Goal: Task Accomplishment & Management: Use online tool/utility

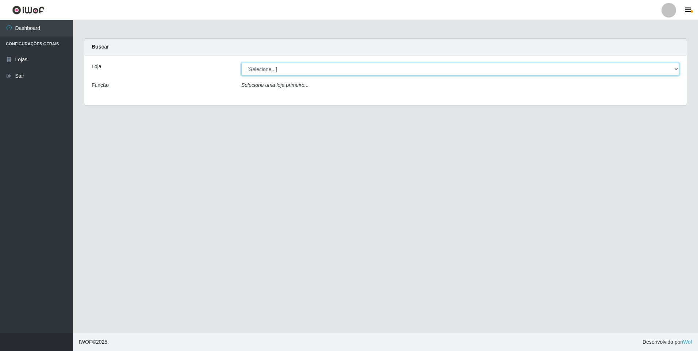
click at [289, 73] on select "[Selecione...] Atacado Vem - [STREET_ADDRESS]" at bounding box center [460, 69] width 438 height 13
select select "461"
click at [241, 63] on select "[Selecione...] Atacado Vem - [STREET_ADDRESS]" at bounding box center [460, 69] width 438 height 13
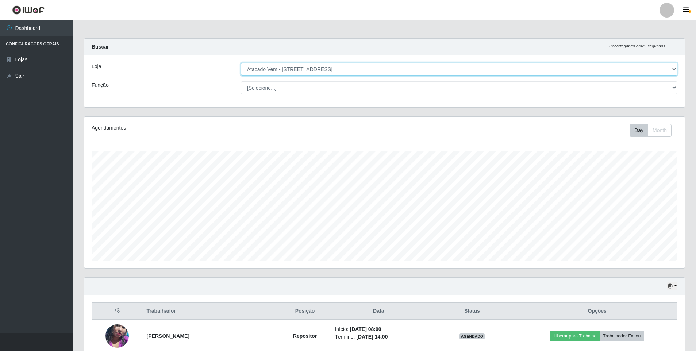
scroll to position [151, 600]
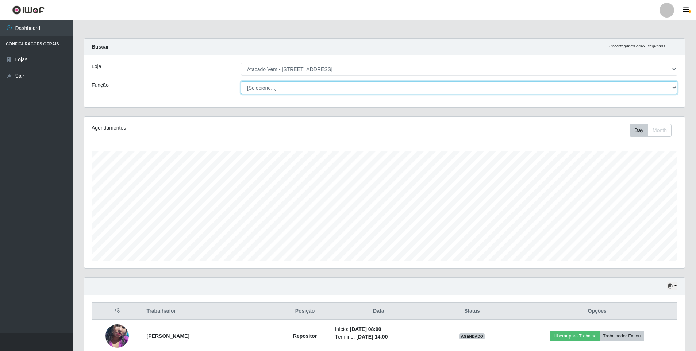
click at [289, 89] on select "[Selecione...] Carregador e Descarregador de Caminhão Carregador e Descarregado…" at bounding box center [459, 87] width 436 height 13
click at [291, 86] on select "[Selecione...] Carregador e Descarregador de Caminhão Carregador e Descarregado…" at bounding box center [459, 87] width 436 height 13
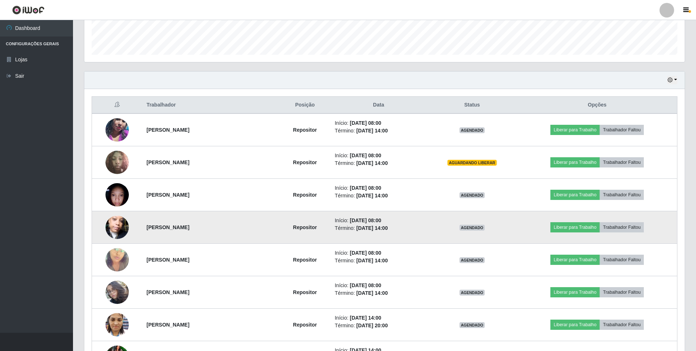
scroll to position [219, 0]
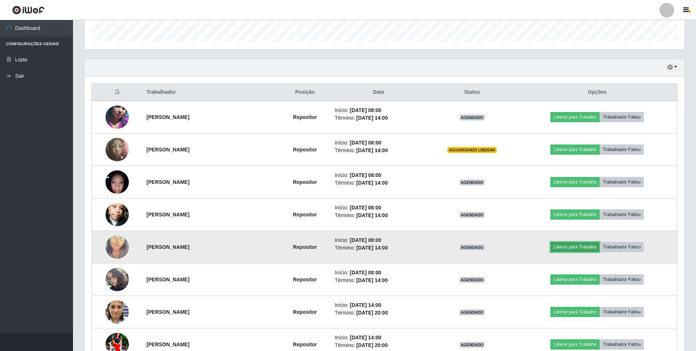
click at [591, 246] on button "Liberar para Trabalho" at bounding box center [574, 247] width 49 height 10
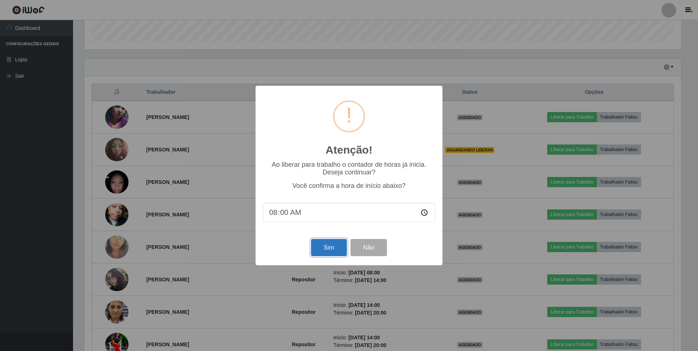
click at [333, 250] on button "Sim" at bounding box center [328, 247] width 35 height 17
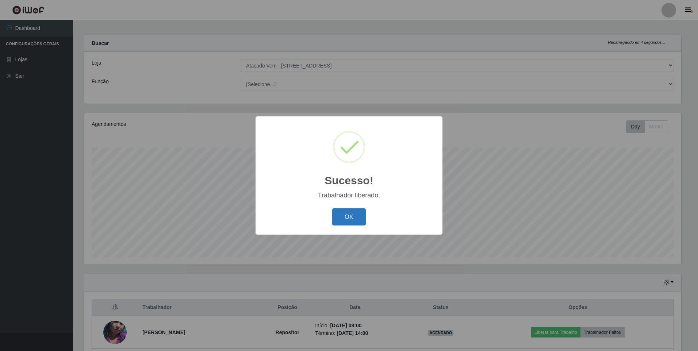
click at [358, 217] on button "OK" at bounding box center [349, 216] width 34 height 17
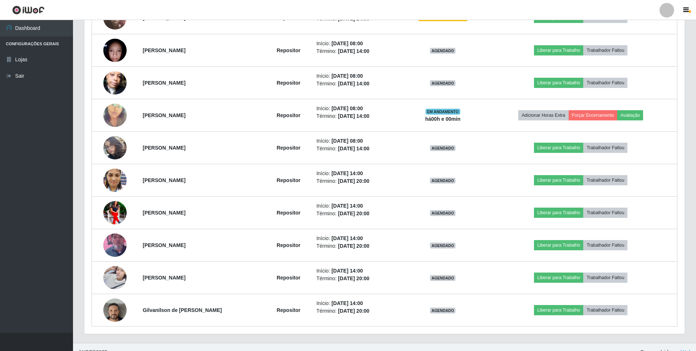
scroll to position [361, 0]
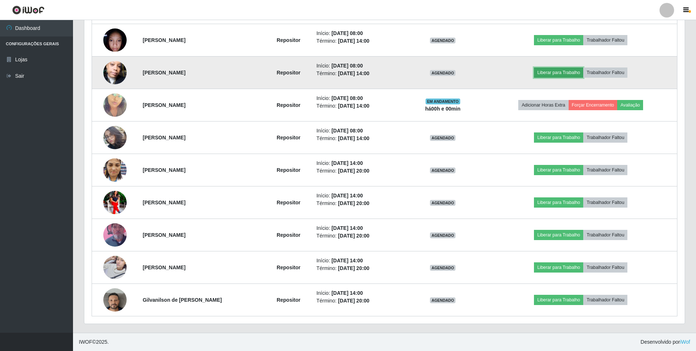
click at [549, 70] on button "Liberar para Trabalho" at bounding box center [558, 72] width 49 height 10
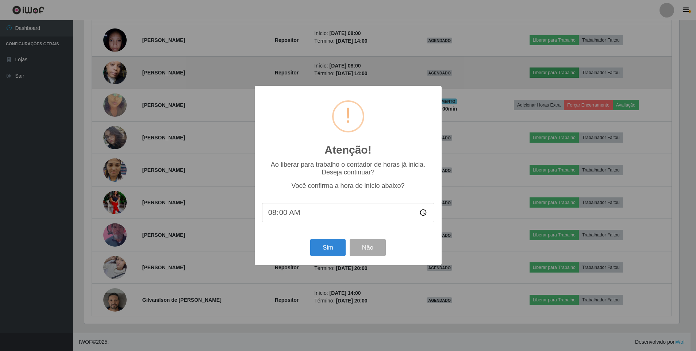
scroll to position [151, 597]
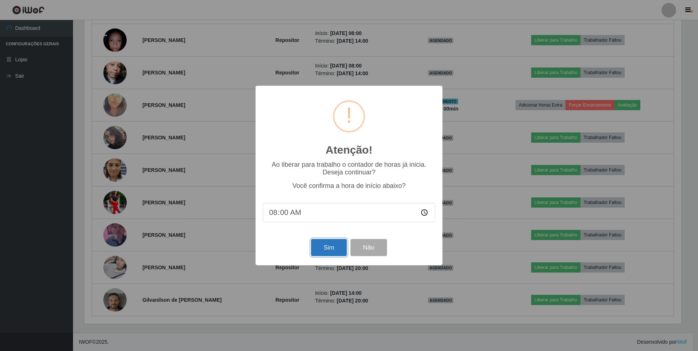
click at [331, 248] on button "Sim" at bounding box center [328, 247] width 35 height 17
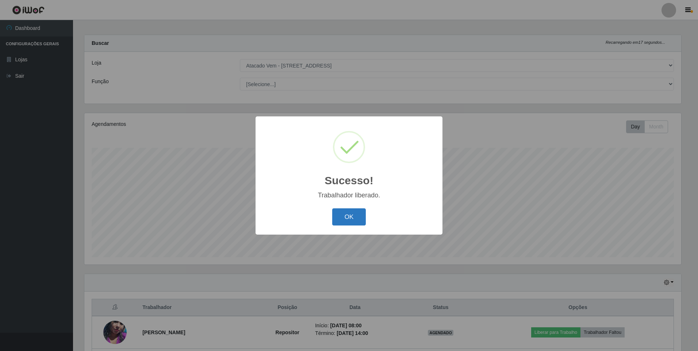
click at [352, 219] on button "OK" at bounding box center [349, 216] width 34 height 17
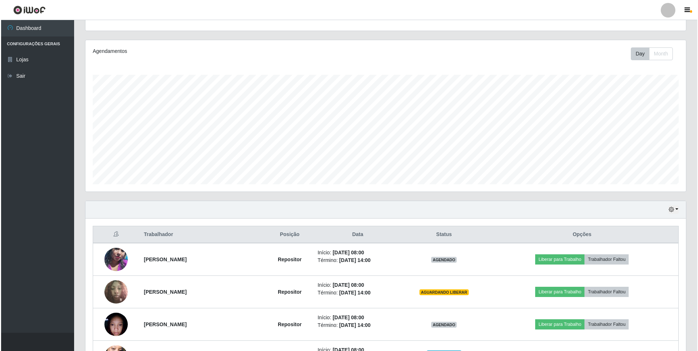
scroll to position [113, 0]
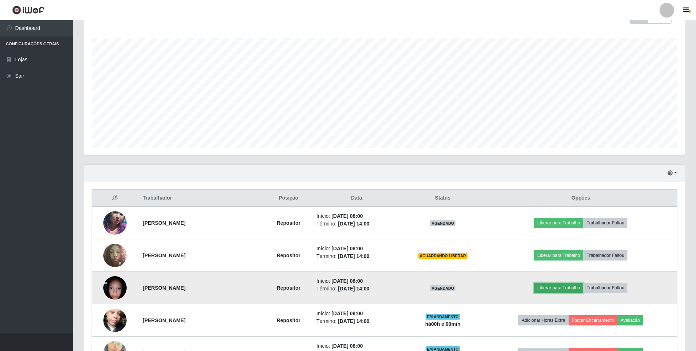
click at [553, 287] on button "Liberar para Trabalho" at bounding box center [558, 288] width 49 height 10
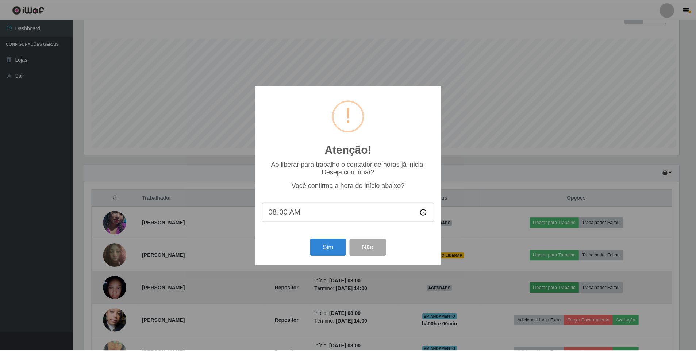
scroll to position [151, 597]
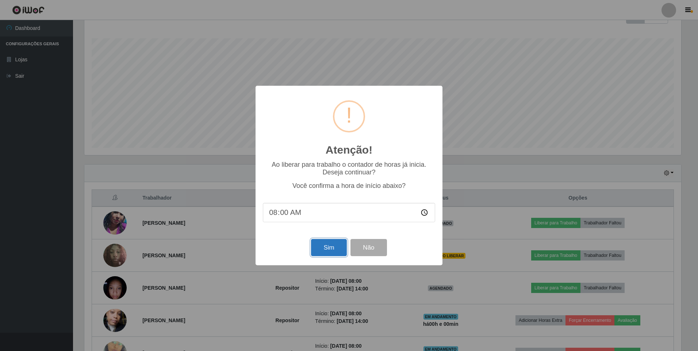
click at [316, 246] on button "Sim" at bounding box center [328, 247] width 35 height 17
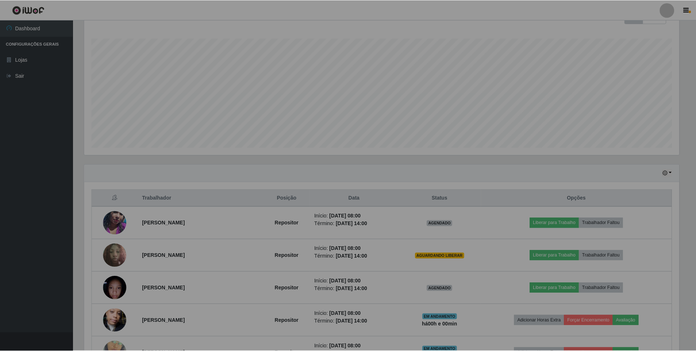
scroll to position [0, 0]
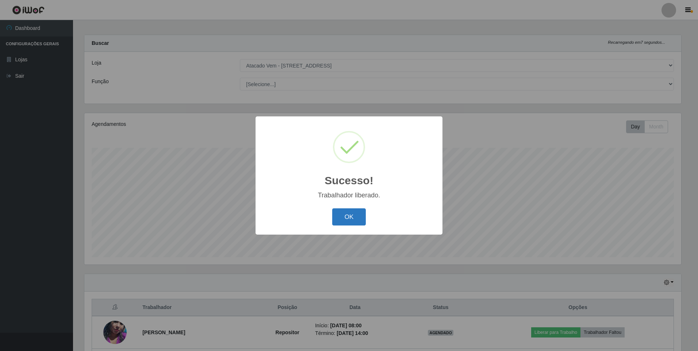
click at [352, 221] on button "OK" at bounding box center [349, 216] width 34 height 17
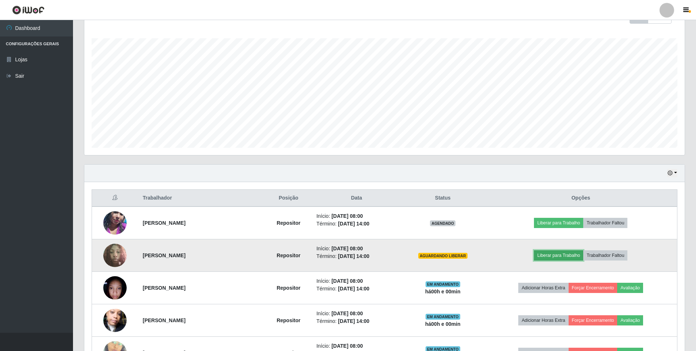
click at [561, 255] on button "Liberar para Trabalho" at bounding box center [558, 255] width 49 height 10
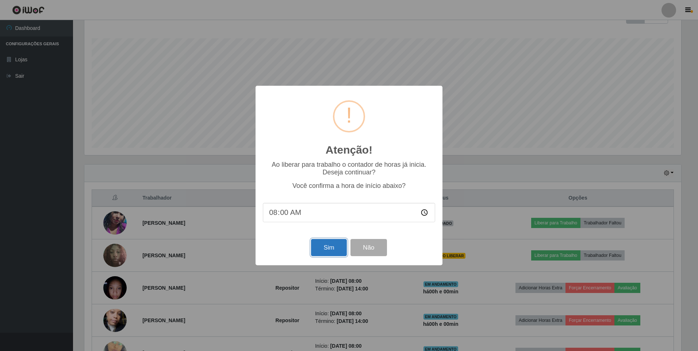
click at [336, 250] on button "Sim" at bounding box center [328, 247] width 35 height 17
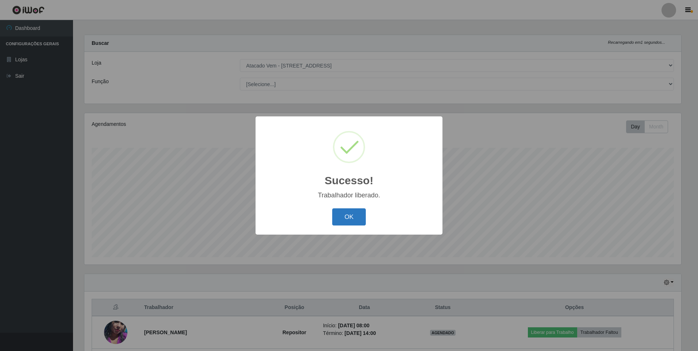
click at [355, 218] on button "OK" at bounding box center [349, 216] width 34 height 17
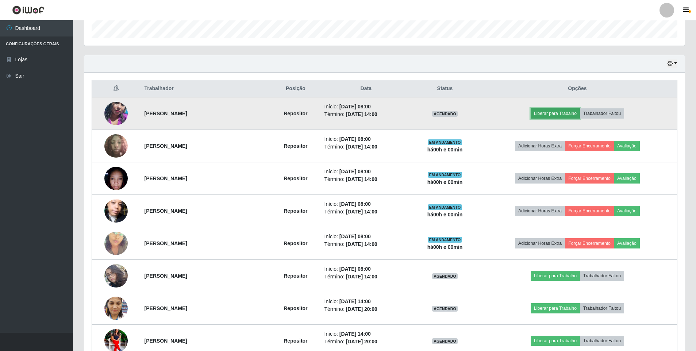
click at [543, 112] on button "Liberar para Trabalho" at bounding box center [554, 113] width 49 height 10
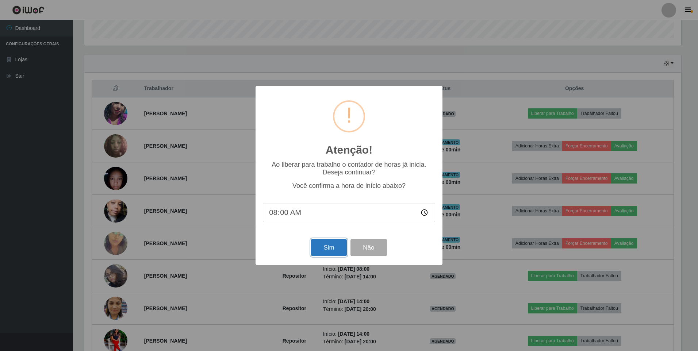
click at [337, 251] on button "Sim" at bounding box center [328, 247] width 35 height 17
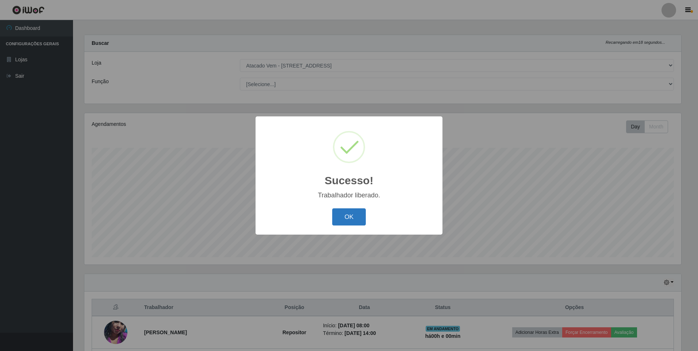
click at [351, 218] on button "OK" at bounding box center [349, 216] width 34 height 17
